Goal: Information Seeking & Learning: Learn about a topic

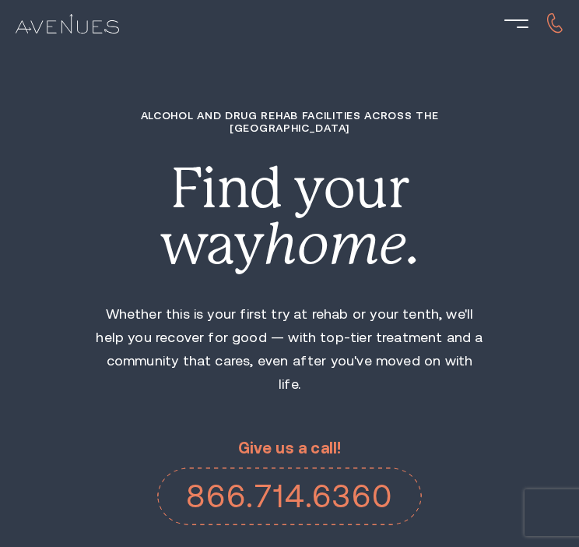
click at [484, 43] on div at bounding box center [289, 23] width 579 height 47
click at [513, 29] on div at bounding box center [517, 24] width 24 height 24
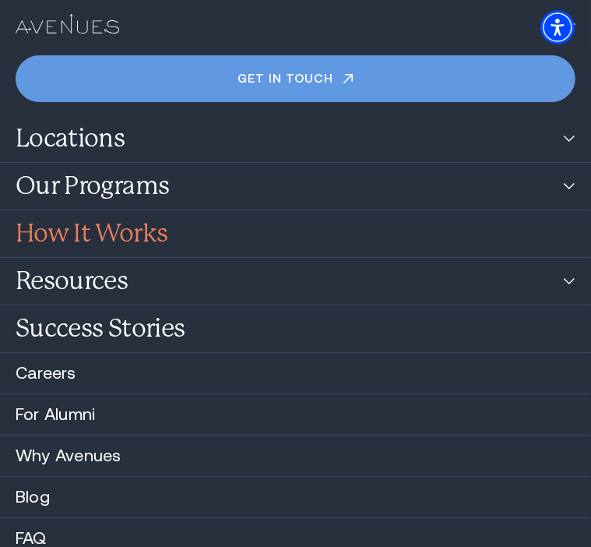
click at [190, 244] on link "How It Works" at bounding box center [295, 233] width 591 height 47
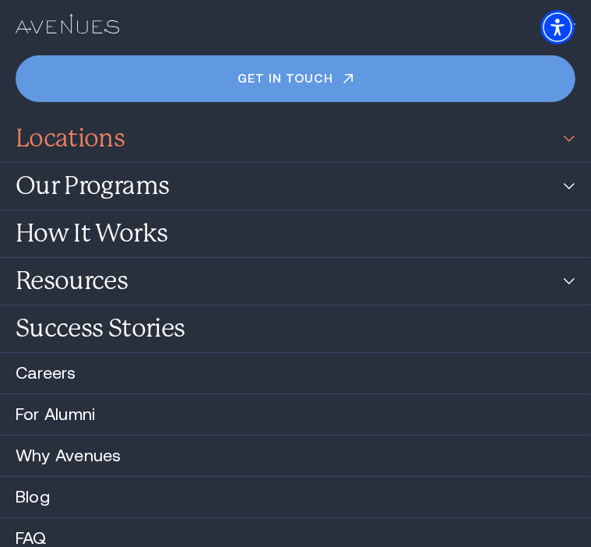
click at [565, 145] on link "Locations" at bounding box center [295, 138] width 591 height 47
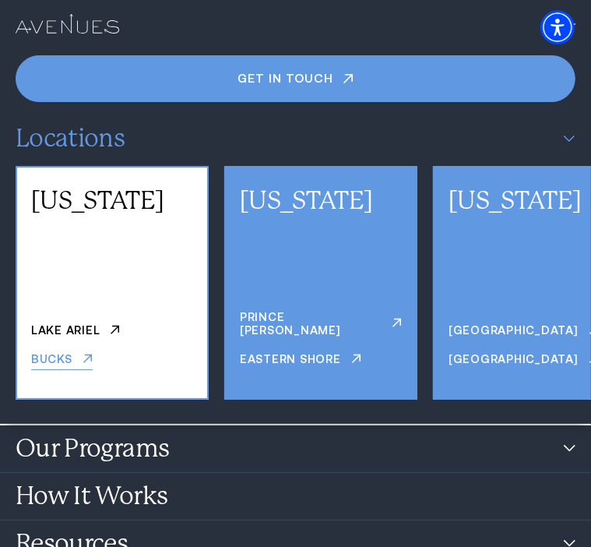
click at [71, 365] on link "Bucks" at bounding box center [62, 361] width 62 height 18
